Goal: Find specific page/section: Find specific page/section

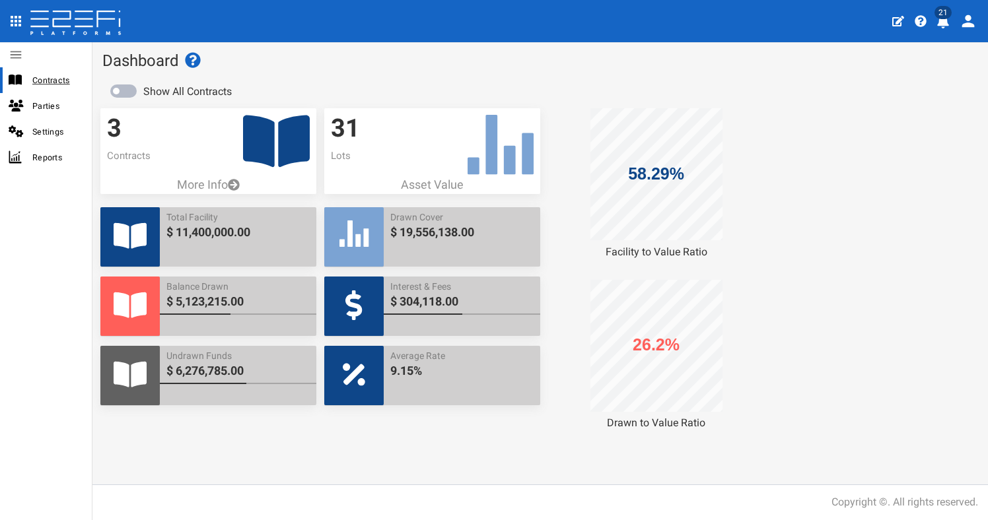
click at [34, 83] on span "Contracts" at bounding box center [56, 80] width 49 height 15
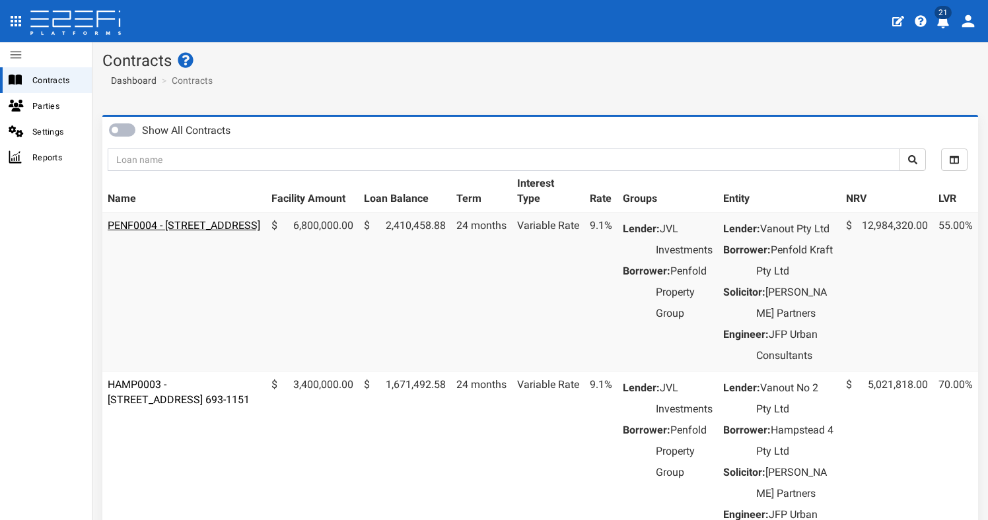
click at [164, 225] on link "PENF0004 - [STREET_ADDRESS]" at bounding box center [184, 225] width 153 height 13
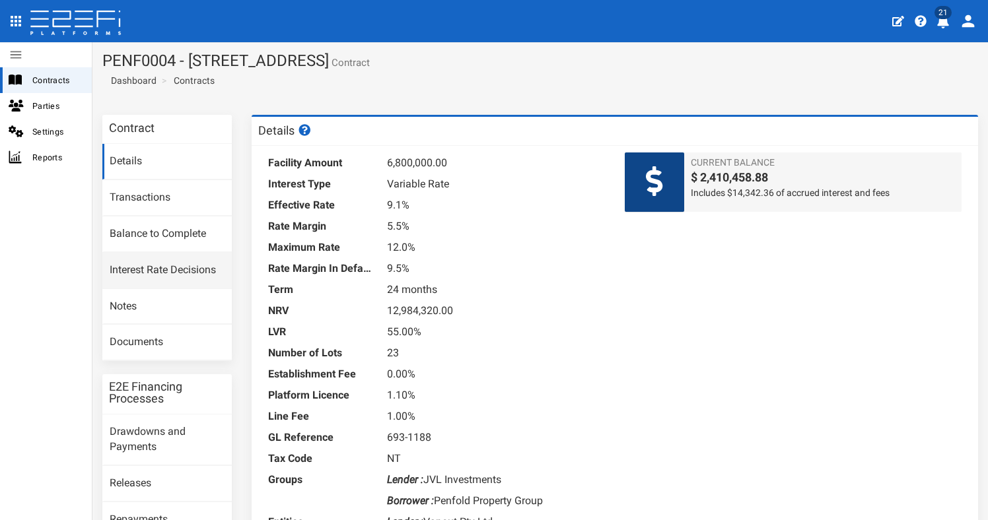
click at [143, 267] on link "Interest Rate Decisions" at bounding box center [166, 271] width 129 height 36
